Goal: Check status: Check status

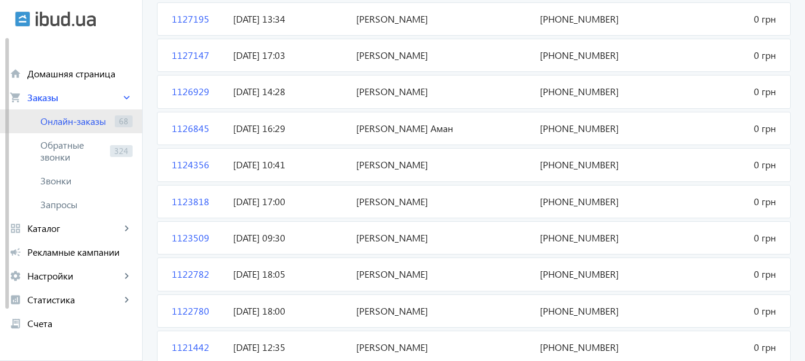
click at [75, 122] on span "Онлайн-заказы" at bounding box center [75, 121] width 70 height 12
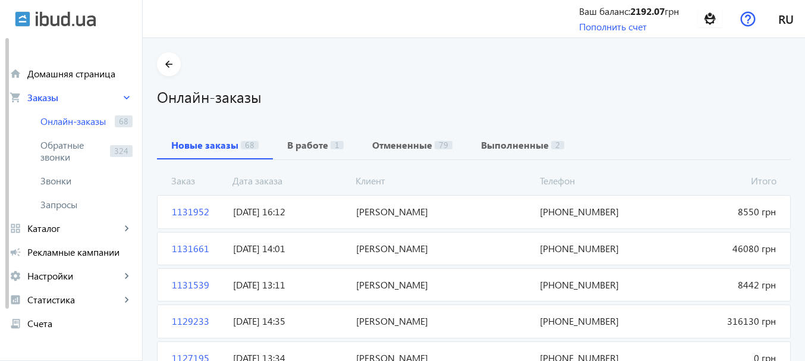
click at [359, 214] on span "[PERSON_NAME]" at bounding box center [443, 211] width 184 height 13
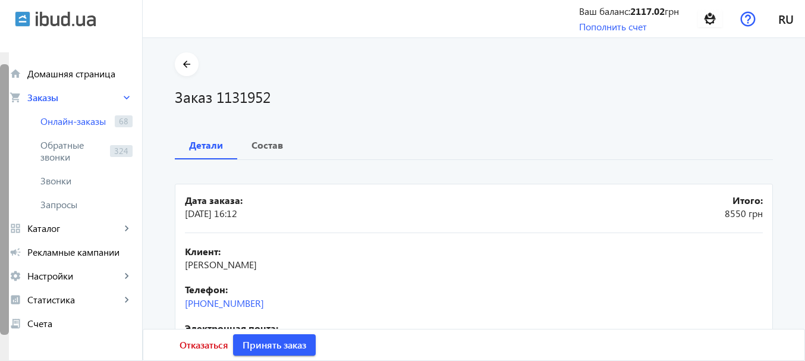
scroll to position [46, 0]
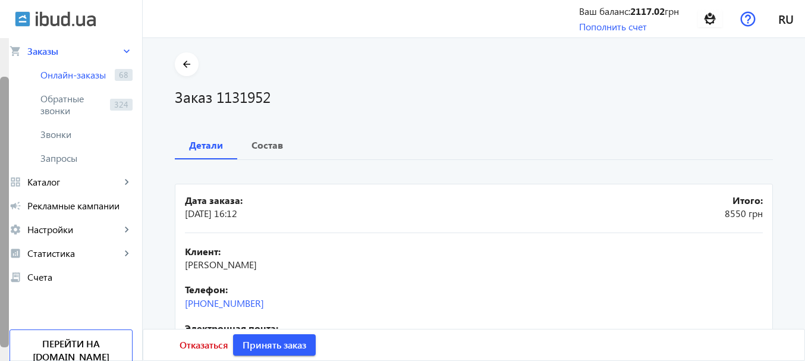
drag, startPoint x: 8, startPoint y: 136, endPoint x: 4, endPoint y: 175, distance: 38.9
click at [4, 175] on div at bounding box center [4, 212] width 9 height 270
